Goal: Task Accomplishment & Management: Manage account settings

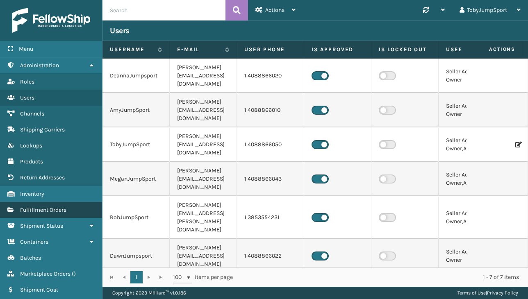
click at [43, 205] on link "Fulfillment Orders" at bounding box center [51, 210] width 102 height 16
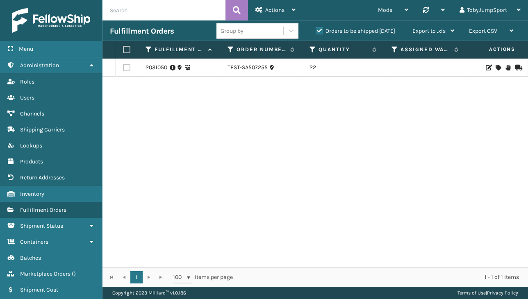
click at [127, 68] on label at bounding box center [126, 67] width 7 height 7
click at [123, 68] on input "checkbox" at bounding box center [123, 66] width 0 height 5
checkbox input "true"
click at [127, 68] on label at bounding box center [126, 67] width 7 height 7
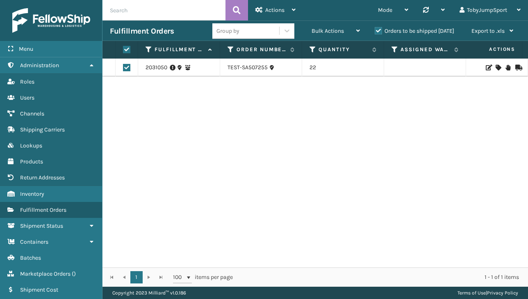
click at [123, 68] on input "checkbox" at bounding box center [123, 66] width 0 height 5
checkbox input "false"
click at [318, 32] on label "Orders to be shipped [DATE]" at bounding box center [356, 30] width 80 height 7
click at [316, 32] on input "Orders to be shipped [DATE]" at bounding box center [316, 28] width 0 height 5
